Goal: Transaction & Acquisition: Purchase product/service

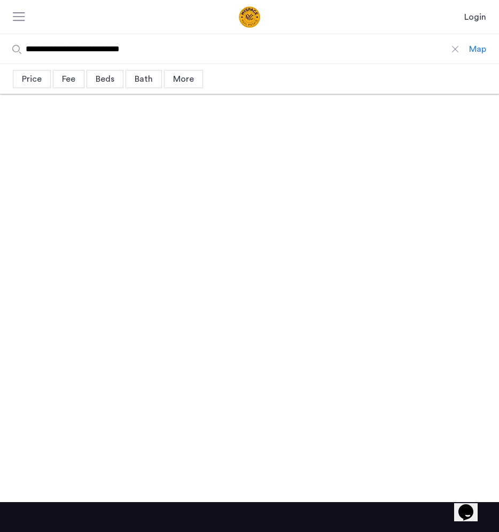
click at [162, 57] on input "**********" at bounding box center [234, 48] width 469 height 29
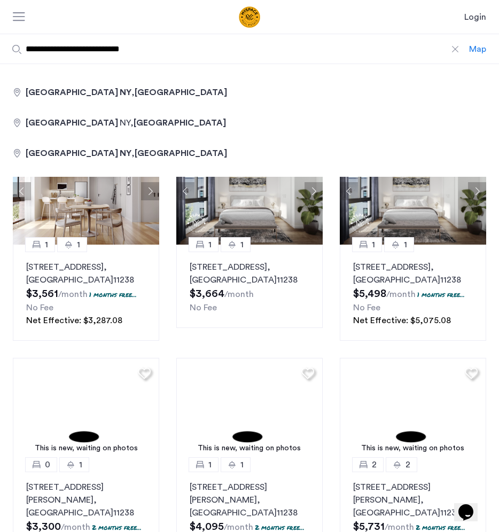
drag, startPoint x: 184, startPoint y: 51, endPoint x: 14, endPoint y: 43, distance: 170.0
click at [14, 43] on input "**********" at bounding box center [234, 48] width 469 height 29
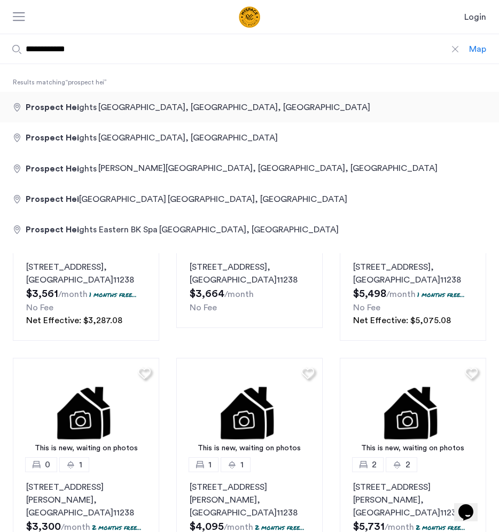
type input "**********"
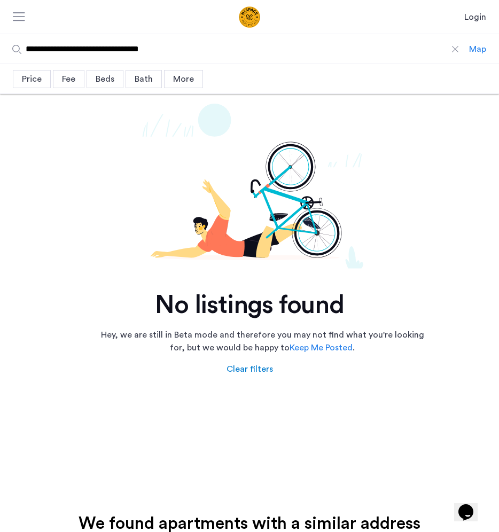
click at [221, 52] on input "**********" at bounding box center [234, 48] width 469 height 29
click at [453, 51] on div at bounding box center [455, 49] width 11 height 11
click at [453, 51] on input "**********" at bounding box center [234, 48] width 469 height 29
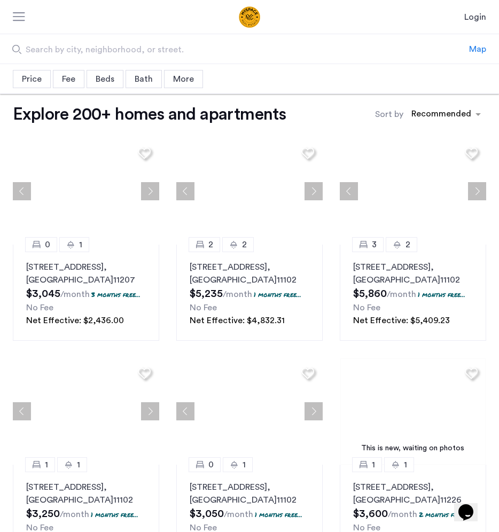
click at [130, 54] on span "Search by city, neighborhood, or street." at bounding box center [213, 49] width 375 height 13
click at [130, 54] on input "Search by city, neighborhood, or street." at bounding box center [234, 48] width 469 height 29
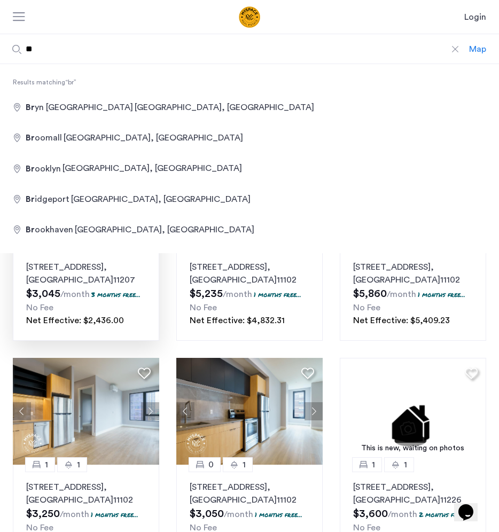
type input "**********"
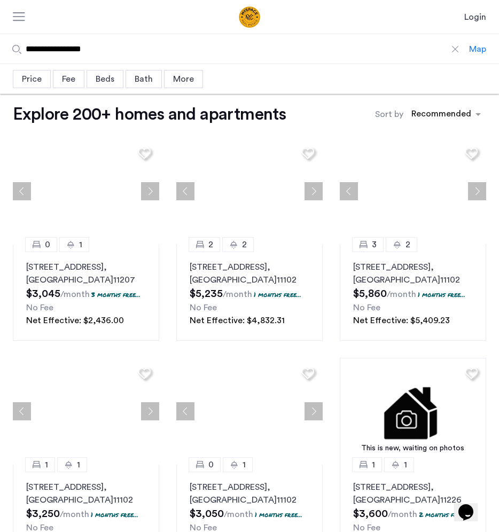
click at [38, 75] on div "Price" at bounding box center [32, 79] width 38 height 18
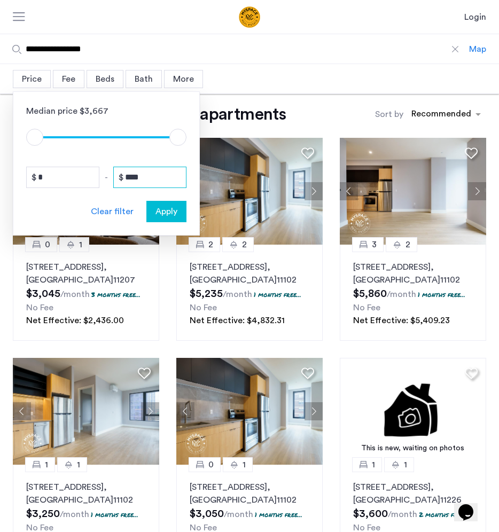
drag, startPoint x: 150, startPoint y: 176, endPoint x: 91, endPoint y: 172, distance: 58.8
click at [91, 172] on div "* - ****" at bounding box center [106, 177] width 160 height 21
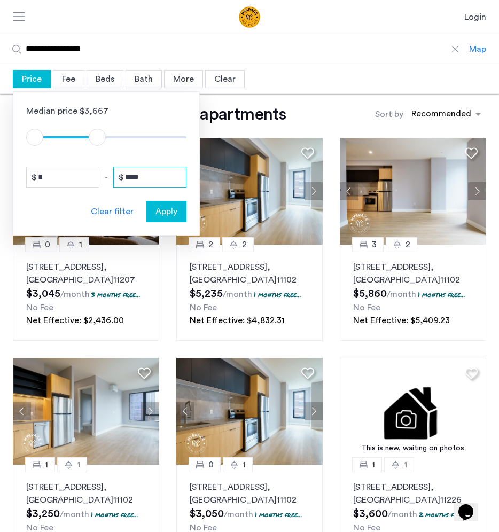
type input "****"
click at [173, 208] on span "Apply" at bounding box center [166, 211] width 22 height 13
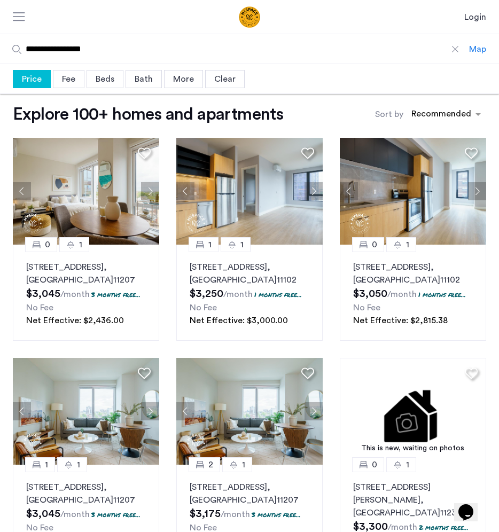
click at [102, 82] on div "Beds" at bounding box center [104, 79] width 37 height 18
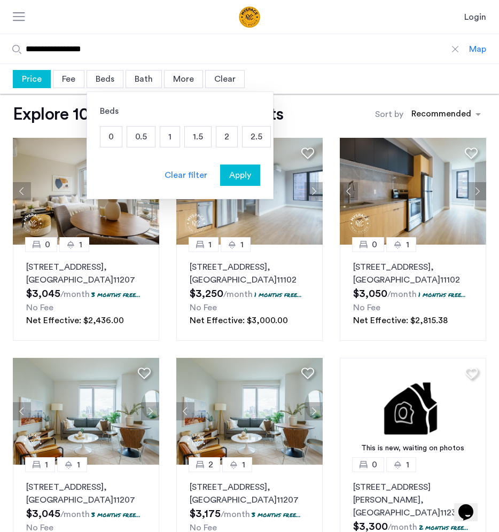
click at [174, 144] on p "1" at bounding box center [169, 137] width 19 height 20
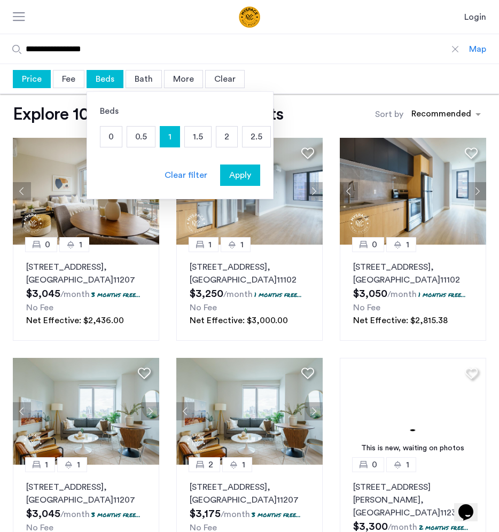
click at [245, 182] on button "Apply" at bounding box center [240, 174] width 40 height 21
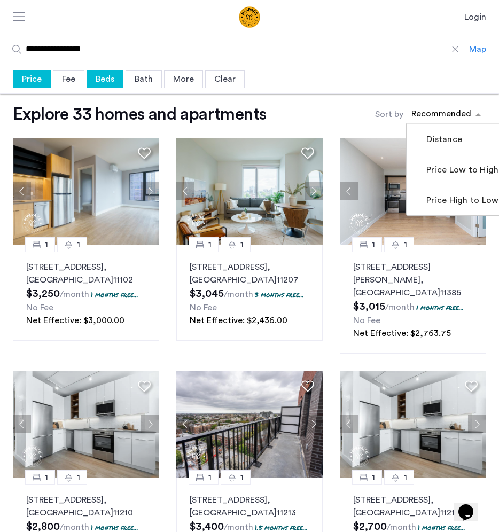
click at [455, 109] on div "sort-apartment" at bounding box center [441, 115] width 63 height 14
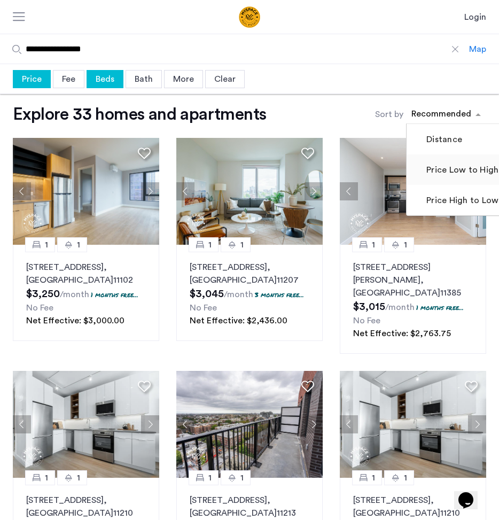
click at [452, 170] on label "Price Low to High" at bounding box center [461, 169] width 74 height 13
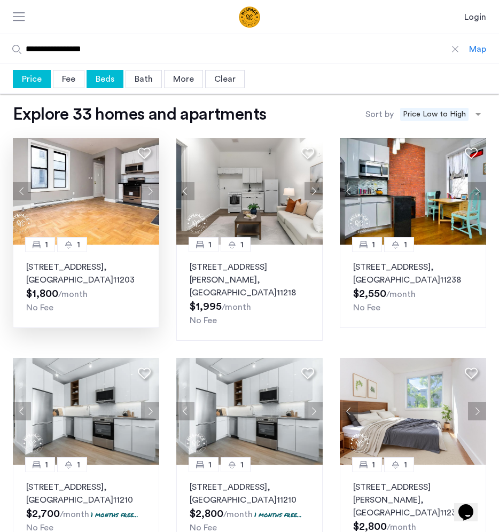
click at [148, 188] on button "Next apartment" at bounding box center [150, 191] width 18 height 18
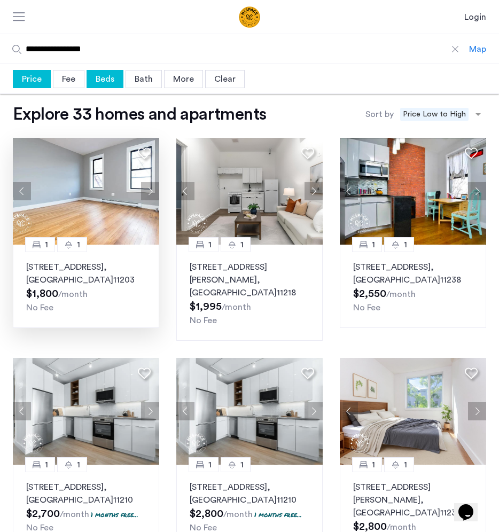
click at [148, 188] on button "Next apartment" at bounding box center [150, 191] width 18 height 18
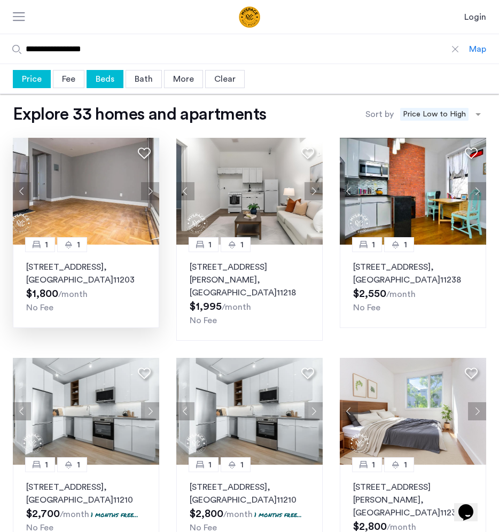
click at [148, 188] on button "Next apartment" at bounding box center [150, 191] width 18 height 18
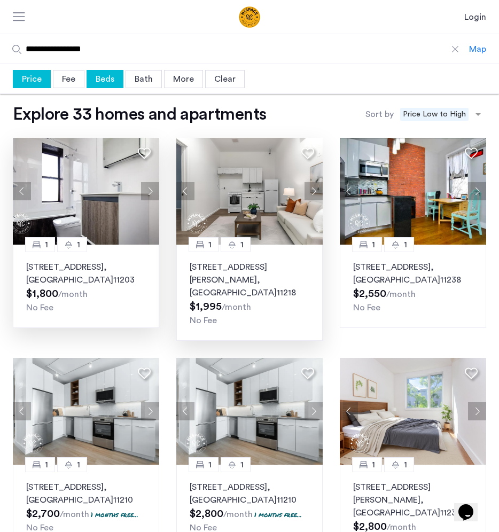
click at [309, 191] on button "Next apartment" at bounding box center [313, 191] width 18 height 18
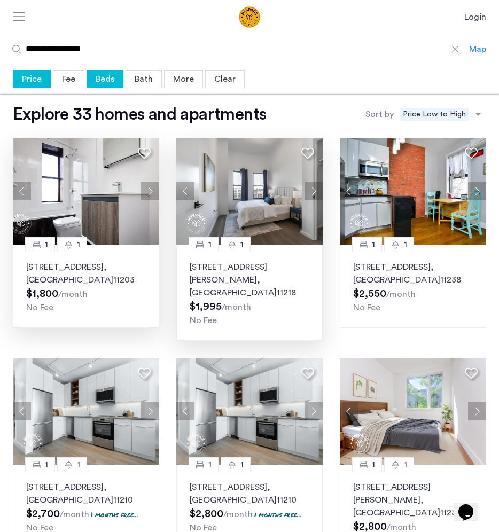
click at [309, 191] on button "Next apartment" at bounding box center [313, 191] width 18 height 18
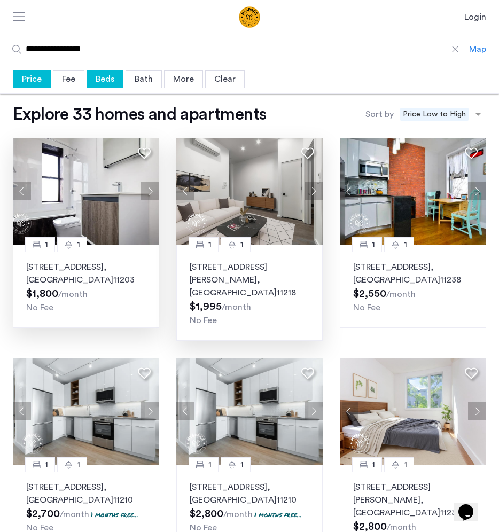
click at [309, 191] on button "Next apartment" at bounding box center [313, 191] width 18 height 18
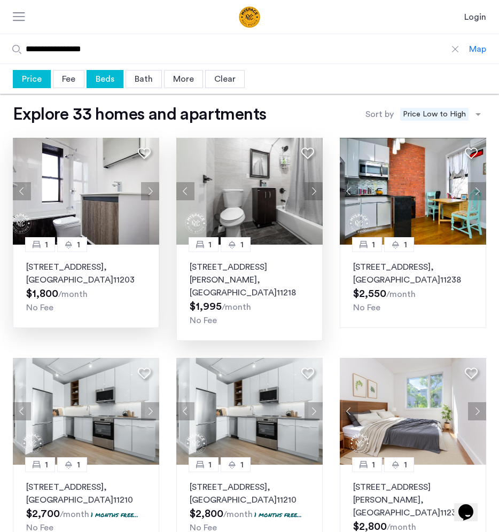
click at [309, 191] on button "Next apartment" at bounding box center [313, 191] width 18 height 18
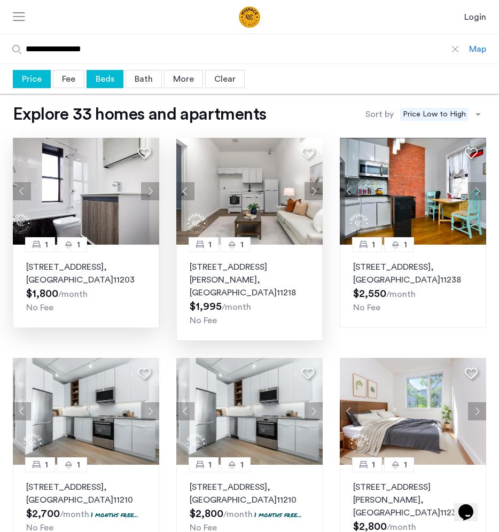
click at [476, 55] on div "**********" at bounding box center [249, 49] width 499 height 30
click at [475, 50] on div "Map" at bounding box center [477, 49] width 17 height 13
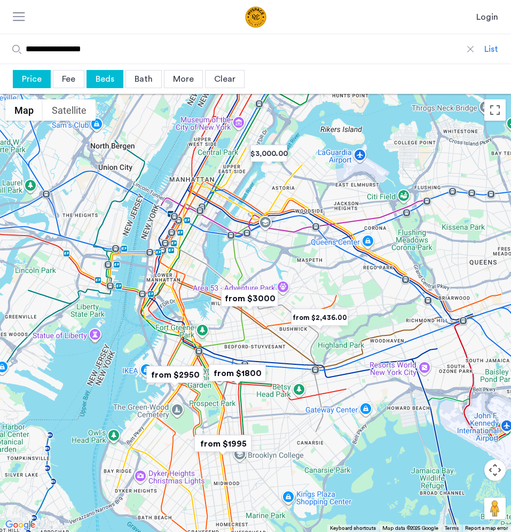
click at [493, 464] on button "Map camera controls" at bounding box center [494, 469] width 21 height 21
click at [469, 441] on button "Zoom in" at bounding box center [468, 442] width 21 height 21
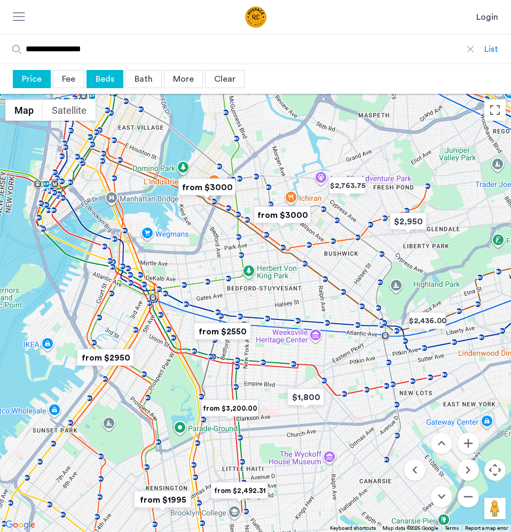
drag, startPoint x: 244, startPoint y: 388, endPoint x: 254, endPoint y: 292, distance: 97.2
click at [254, 292] on div at bounding box center [255, 313] width 511 height 438
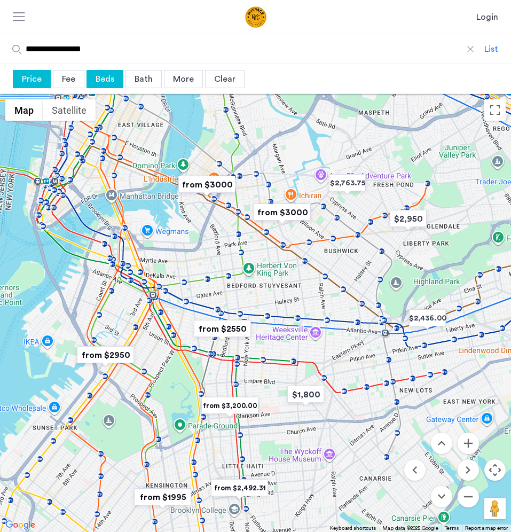
click at [115, 354] on img "from $2950" at bounding box center [106, 355] width 66 height 24
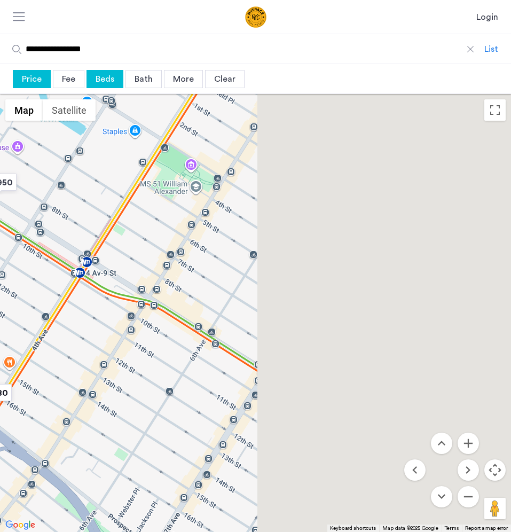
drag, startPoint x: 205, startPoint y: 251, endPoint x: 43, endPoint y: 217, distance: 165.8
click at [43, 217] on div "To navigate, press the arrow keys." at bounding box center [255, 313] width 511 height 438
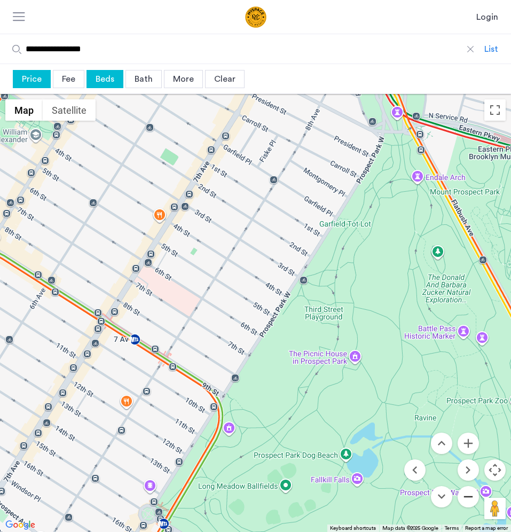
click at [470, 495] on button "Zoom out" at bounding box center [468, 496] width 21 height 21
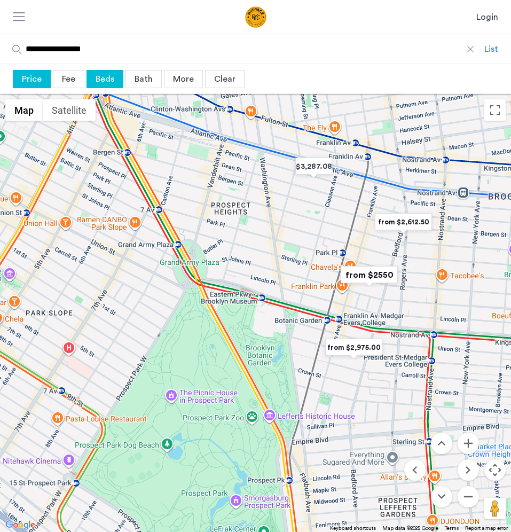
drag, startPoint x: 410, startPoint y: 277, endPoint x: 259, endPoint y: 347, distance: 165.5
click at [259, 347] on div "To navigate, press the arrow keys." at bounding box center [255, 313] width 511 height 438
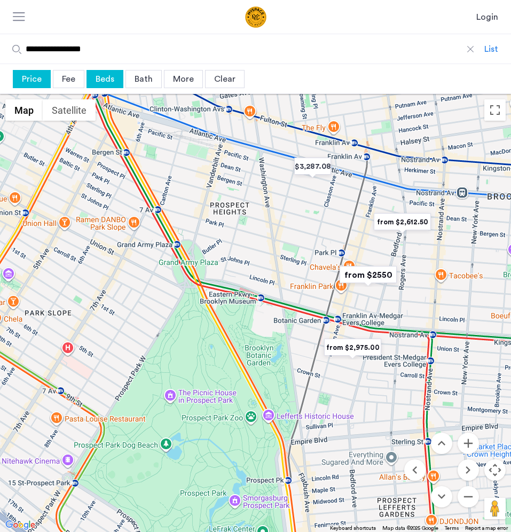
click at [337, 345] on img "from $2,975.00" at bounding box center [353, 347] width 66 height 24
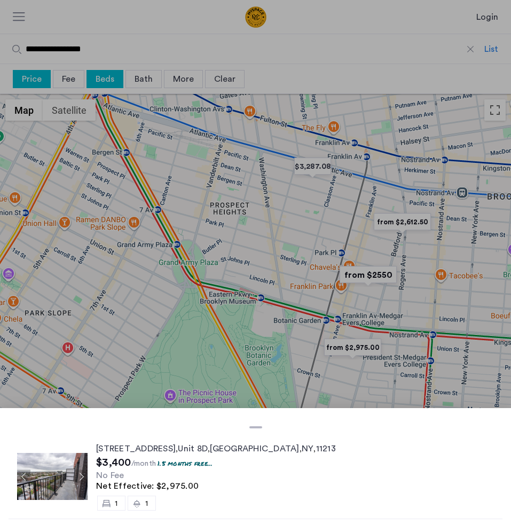
click at [249, 292] on div at bounding box center [255, 266] width 511 height 532
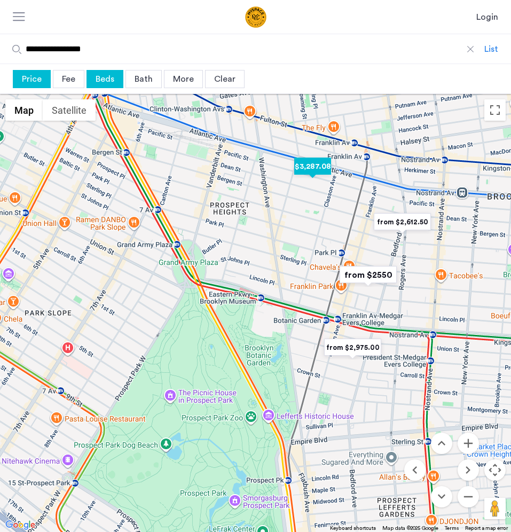
click at [322, 167] on img "$3,287.08" at bounding box center [312, 166] width 45 height 24
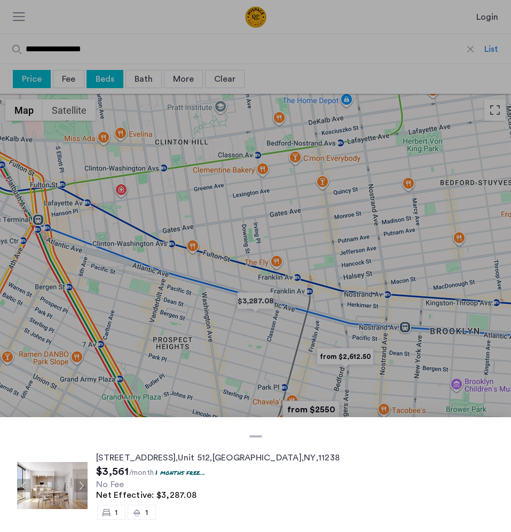
click at [245, 278] on div at bounding box center [255, 266] width 511 height 532
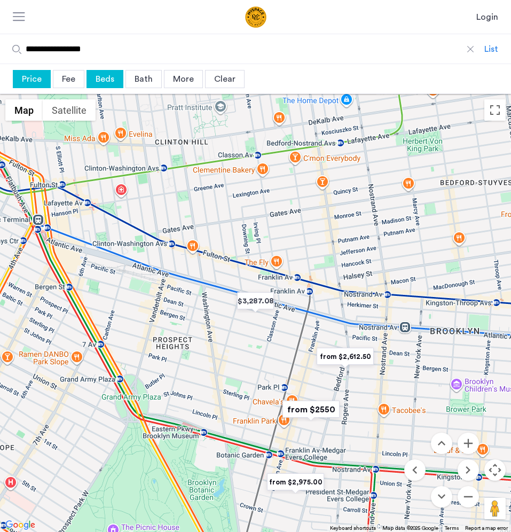
click at [331, 363] on img "from $2,612.50" at bounding box center [345, 356] width 66 height 24
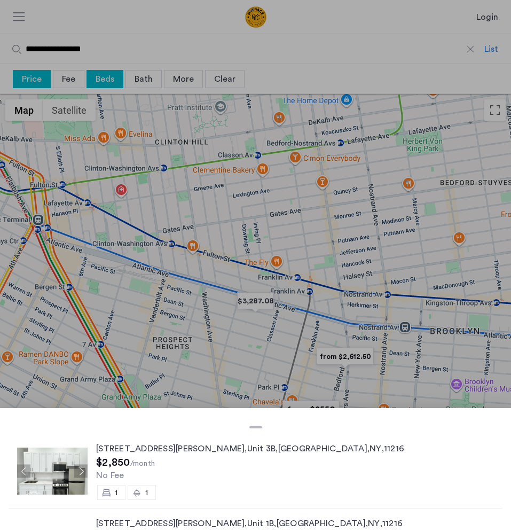
drag, startPoint x: 221, startPoint y: 446, endPoint x: 122, endPoint y: 455, distance: 99.2
click at [122, 455] on div "24 Rogers Ave , Unit 3B , Brooklyn , NY , 11216 $2,850 /month No Fee 1 1" at bounding box center [298, 471] width 404 height 58
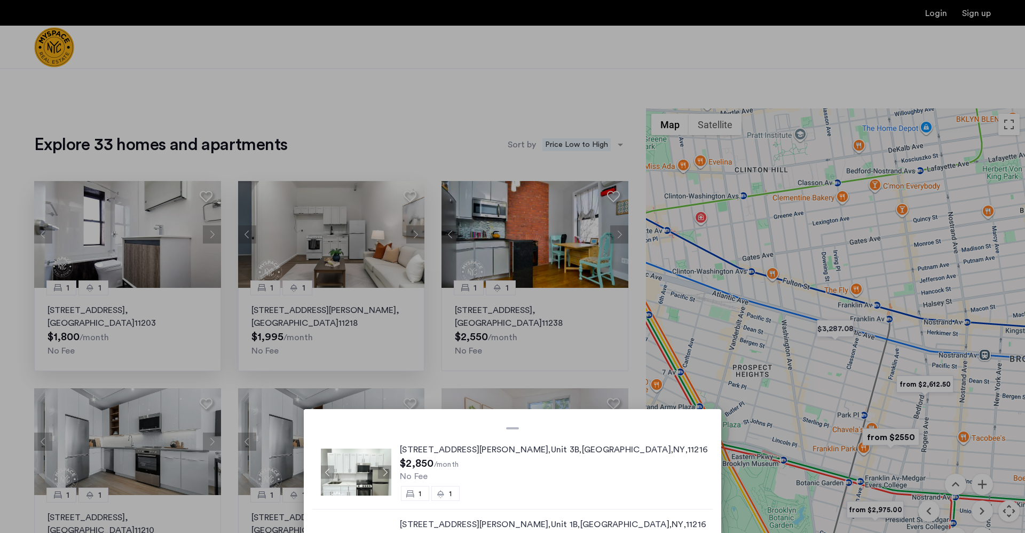
click at [447, 125] on div at bounding box center [512, 266] width 1025 height 533
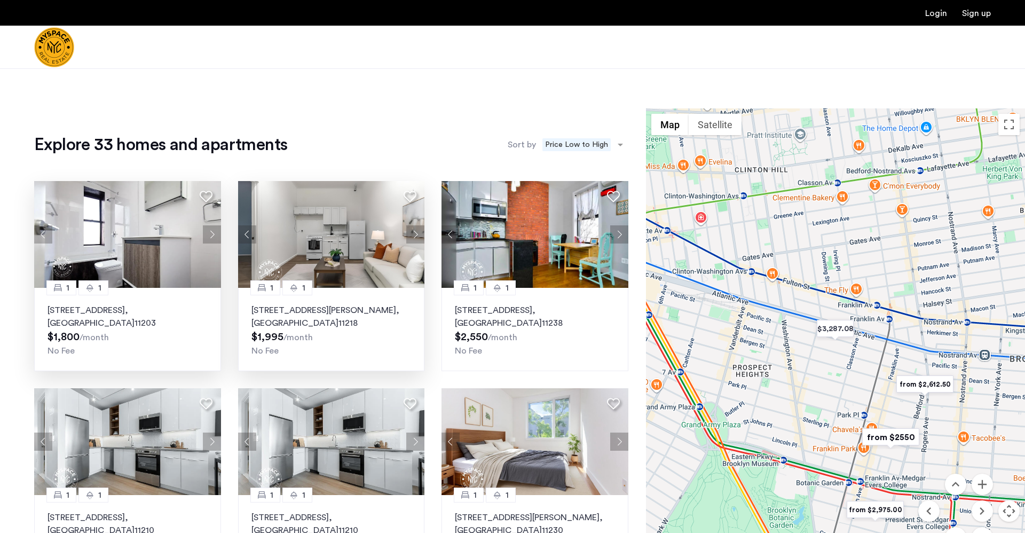
click at [498, 434] on img "from $2550" at bounding box center [891, 437] width 66 height 24
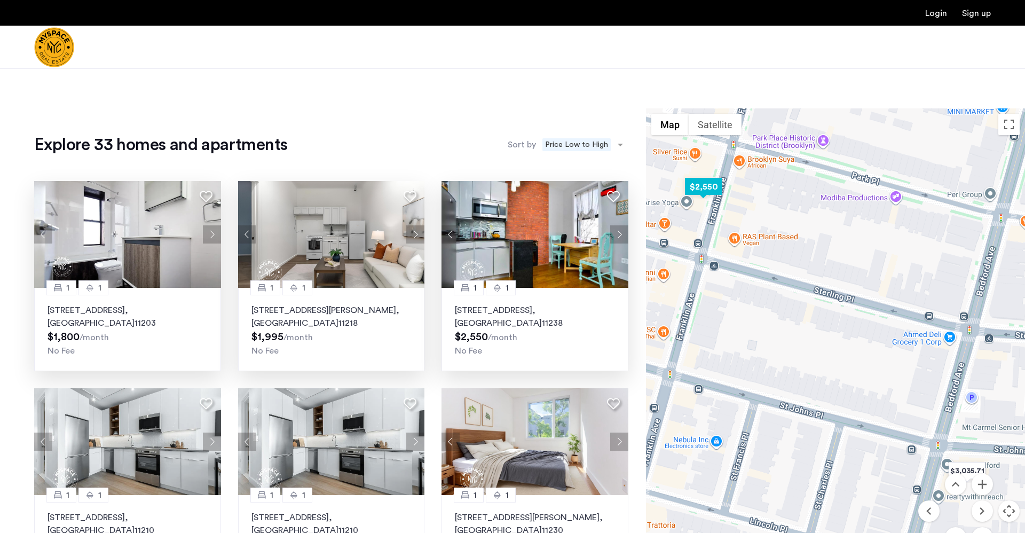
click at [498, 309] on p "728 Franklin Ave, Unit 4B, Brooklyn , NY 11238" at bounding box center [535, 317] width 160 height 26
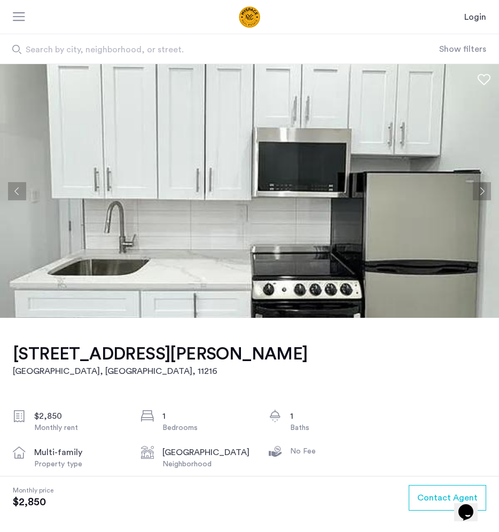
click at [482, 191] on button "Next apartment" at bounding box center [482, 191] width 18 height 18
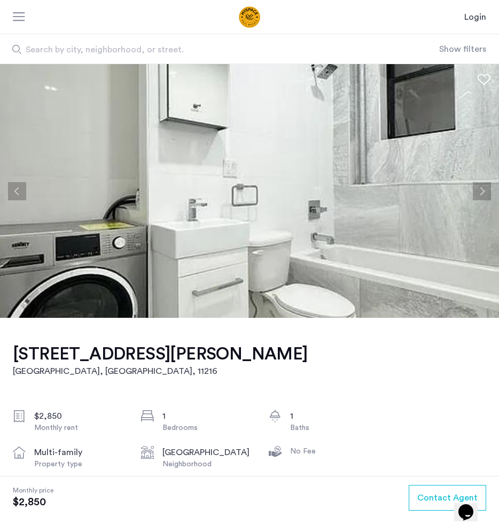
click at [482, 191] on button "Next apartment" at bounding box center [482, 191] width 18 height 18
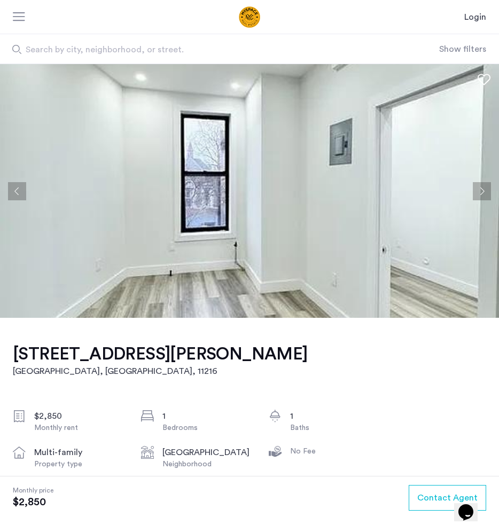
click at [482, 191] on button "Next apartment" at bounding box center [482, 191] width 18 height 18
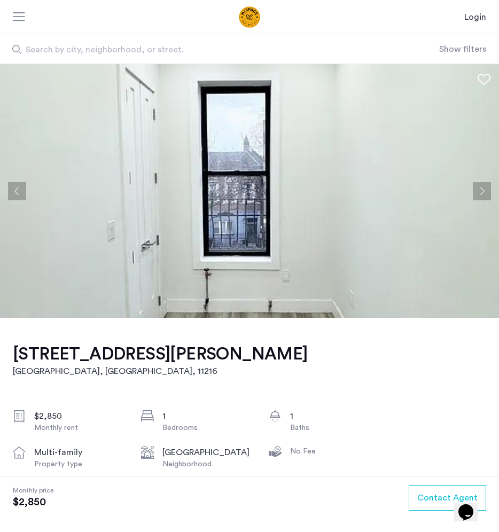
click at [482, 191] on button "Next apartment" at bounding box center [482, 191] width 18 height 18
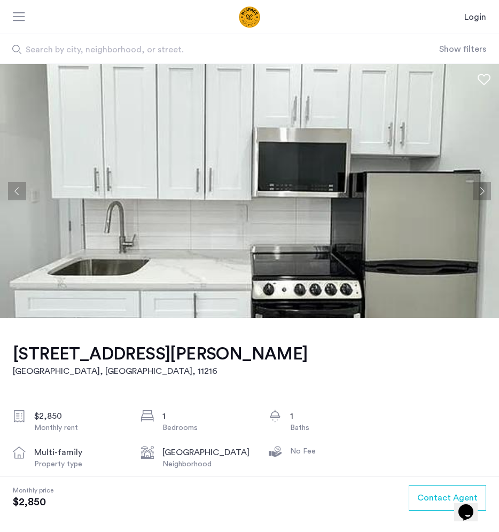
click at [482, 191] on button "Next apartment" at bounding box center [482, 191] width 18 height 18
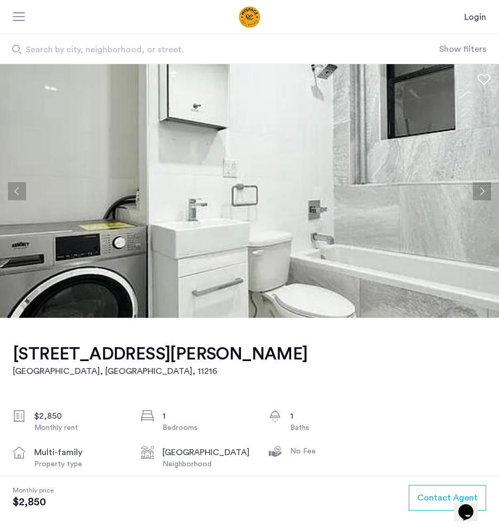
click at [482, 191] on button "Next apartment" at bounding box center [482, 191] width 18 height 18
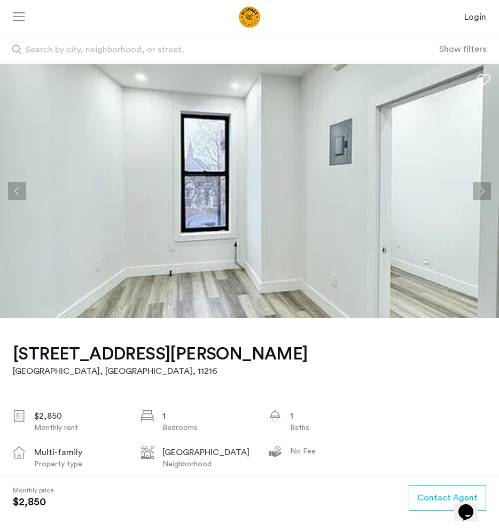
click at [482, 191] on button "Next apartment" at bounding box center [482, 191] width 18 height 18
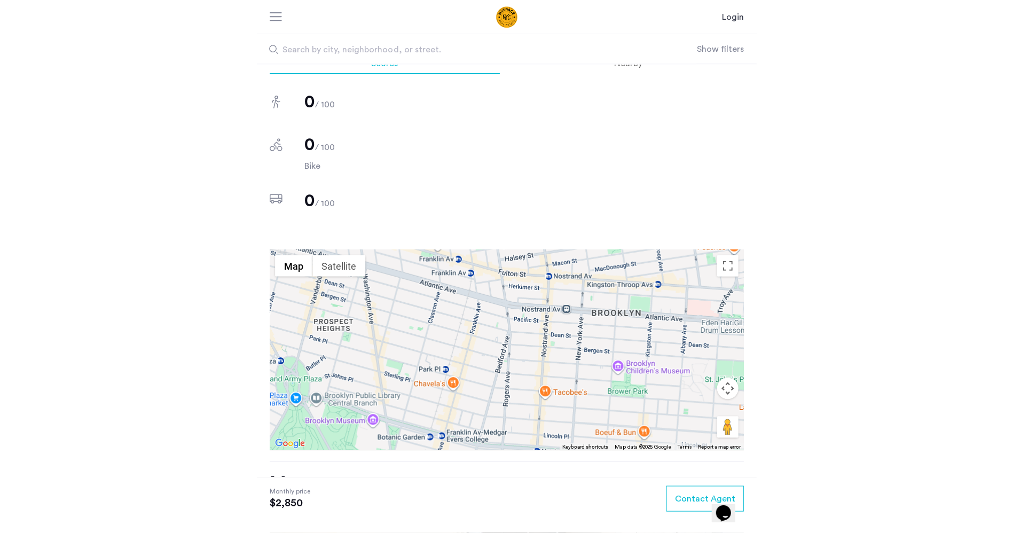
scroll to position [871, 0]
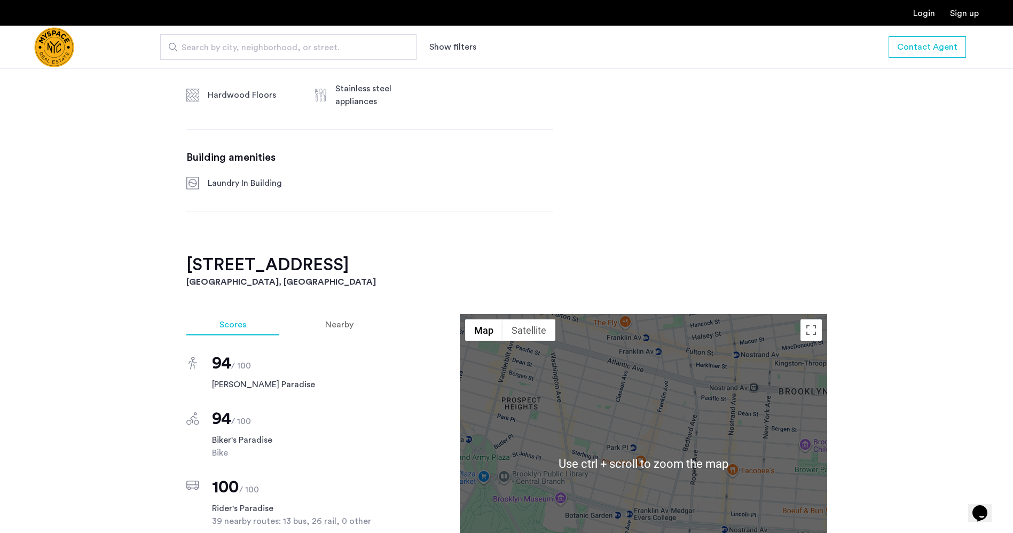
scroll to position [790, 0]
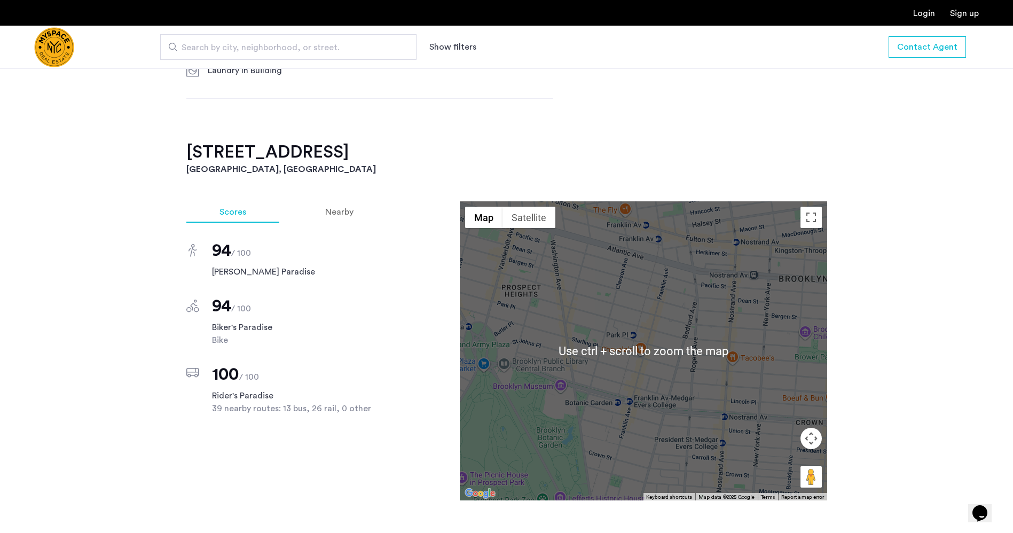
click at [869, 243] on div "728 Franklin Ave, Unit 4B Brooklyn, NY , 11238 $2,550 Monthly rent 1 Bedrooms 1…" at bounding box center [506, 213] width 1013 height 1229
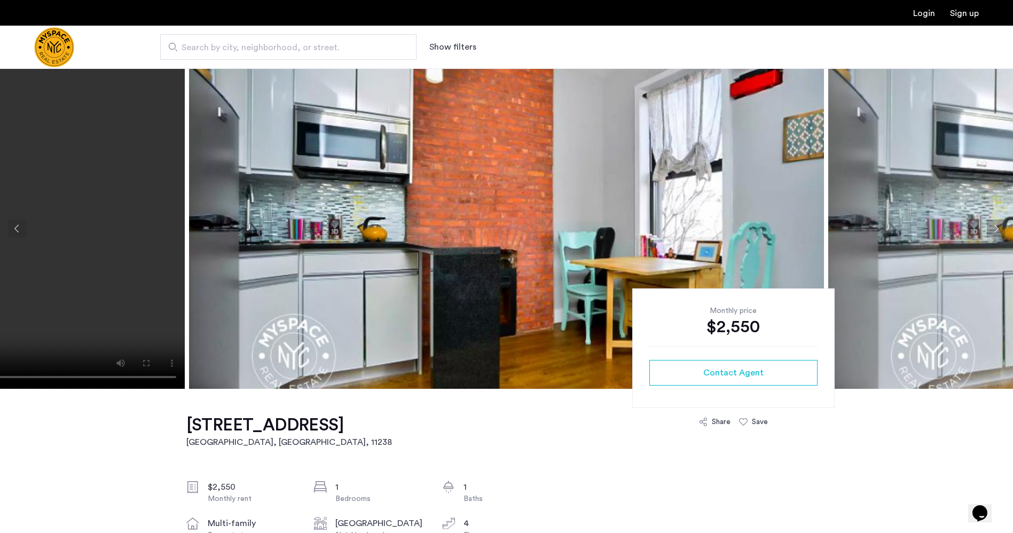
scroll to position [1, 0]
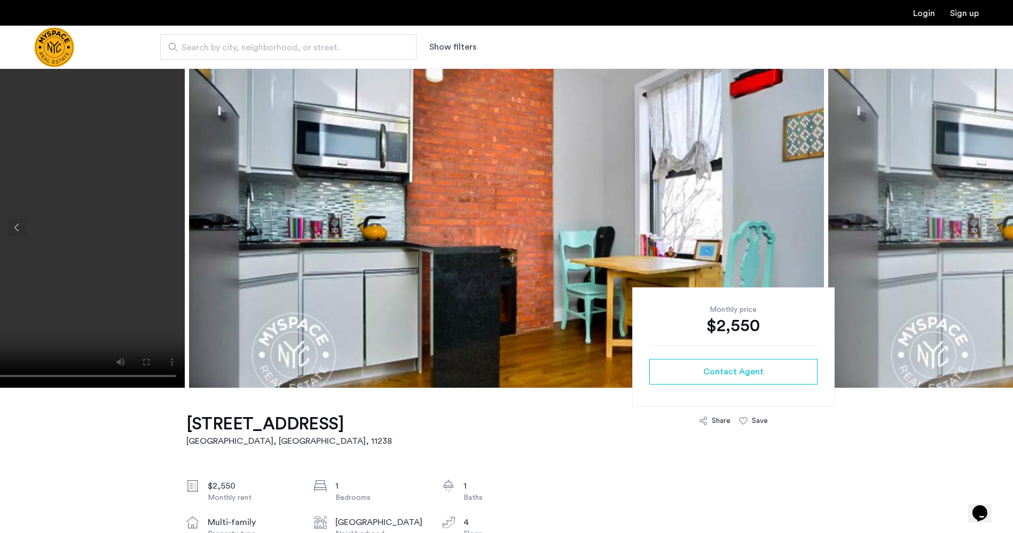
click at [591, 255] on img at bounding box center [506, 227] width 635 height 320
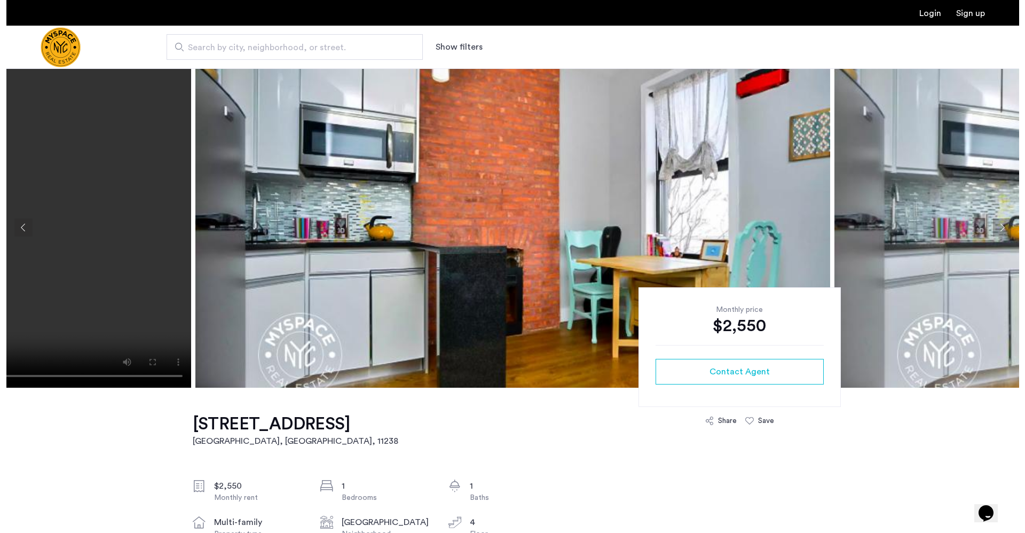
scroll to position [0, 0]
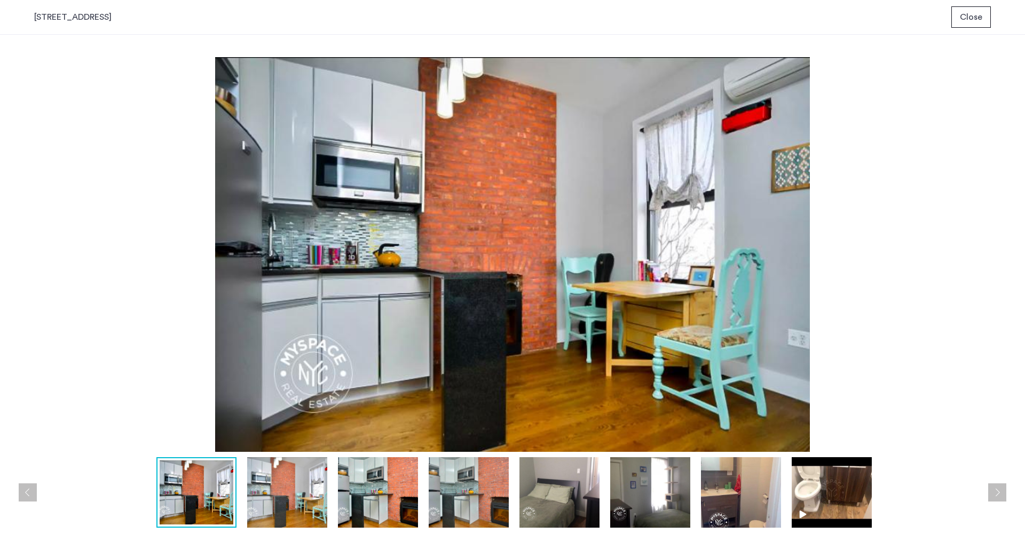
click at [828, 496] on img at bounding box center [832, 492] width 80 height 70
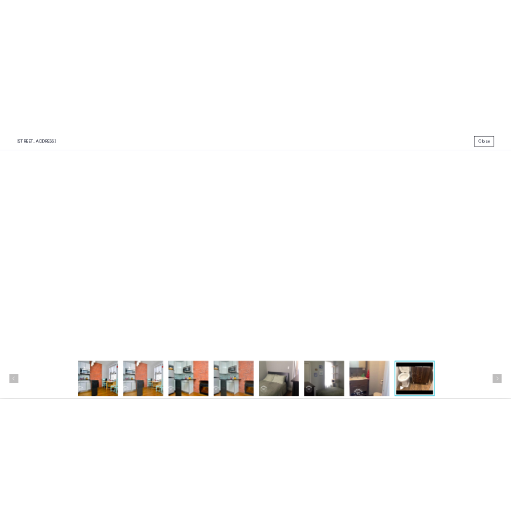
scroll to position [1, 0]
